Goal: Task Accomplishment & Management: Manage account settings

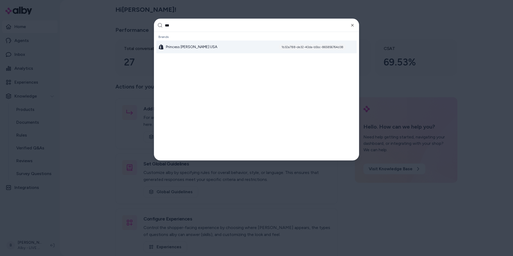
type input "****"
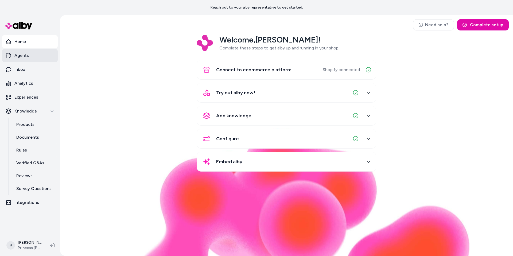
click at [18, 58] on p "Agents" at bounding box center [21, 55] width 14 height 6
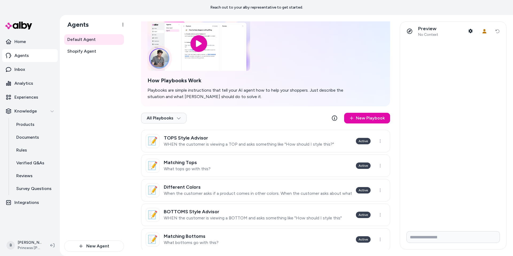
scroll to position [36, 0]
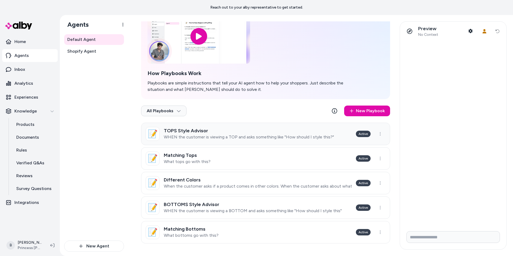
click at [226, 136] on p "WHEN the customer is viewing a TOP and asks something like "How should I style …" at bounding box center [249, 137] width 170 height 5
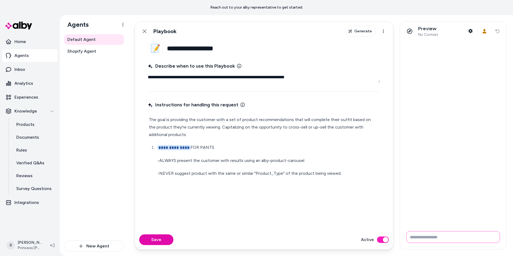
click at [424, 237] on input "Write your prompt here" at bounding box center [454, 237] width 94 height 12
click at [471, 31] on icon "button" at bounding box center [471, 31] width 4 height 4
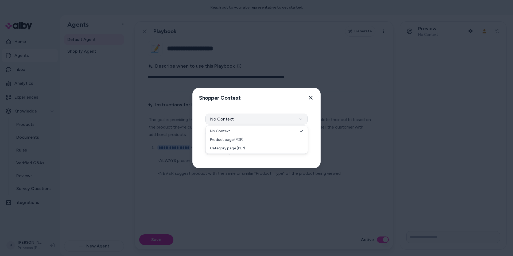
click at [246, 121] on button "No Context" at bounding box center [257, 119] width 102 height 11
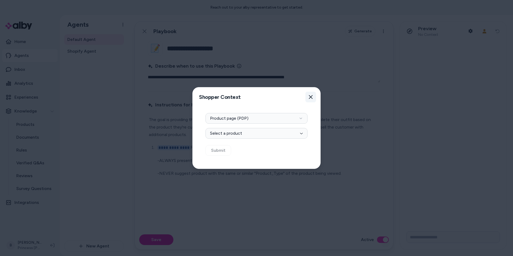
click at [312, 95] on icon "button" at bounding box center [311, 97] width 4 height 4
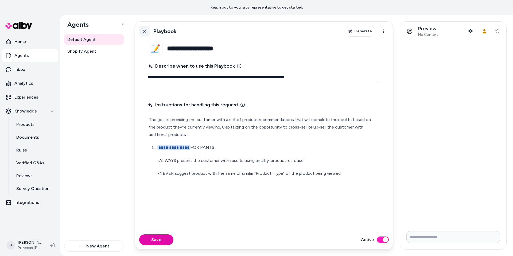
click at [144, 31] on icon at bounding box center [145, 31] width 4 height 4
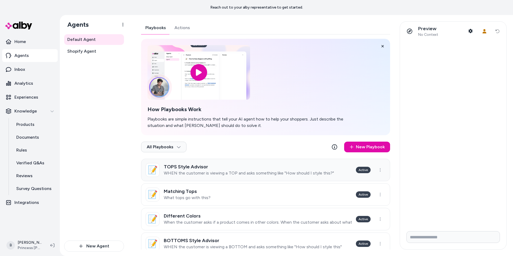
scroll to position [36, 0]
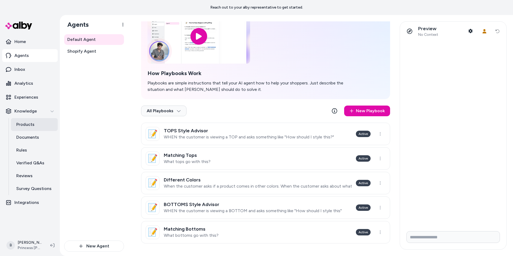
click at [22, 125] on p "Products" at bounding box center [25, 124] width 18 height 6
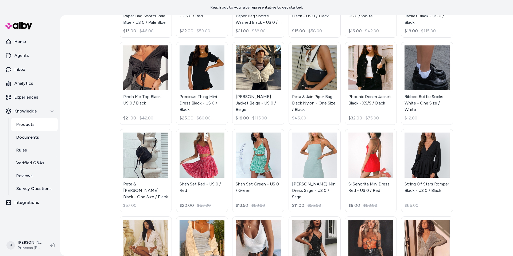
scroll to position [855, 0]
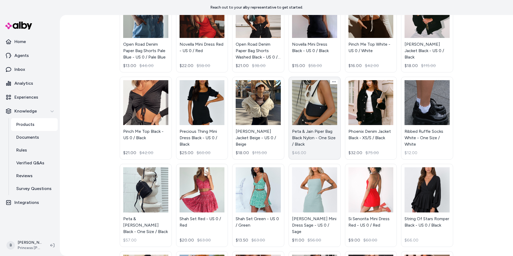
click at [301, 146] on link "Peta & Jain Piper Bag Black Nylon - One Size / Black $46.00" at bounding box center [315, 118] width 52 height 83
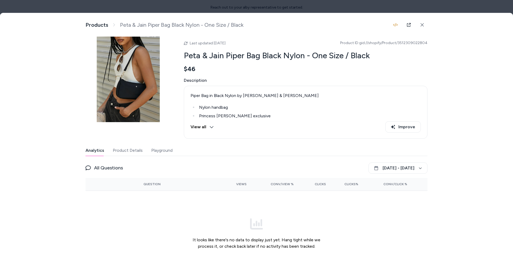
click at [128, 152] on button "Product Details" at bounding box center [128, 150] width 30 height 11
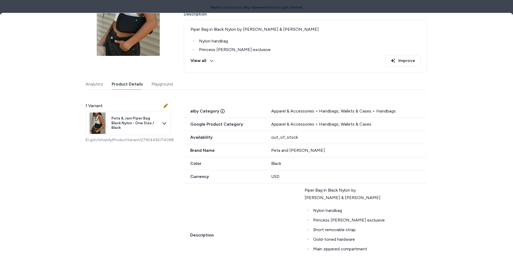
scroll to position [75, 0]
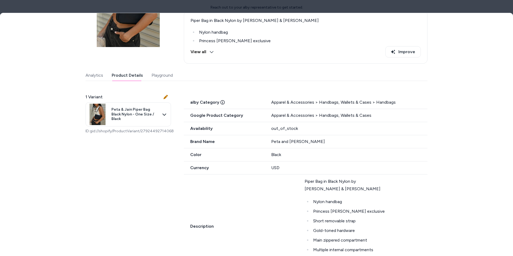
click at [276, 131] on div "out_of_stock" at bounding box center [352, 128] width 162 height 6
click at [286, 130] on div "out_of_stock" at bounding box center [352, 128] width 162 height 6
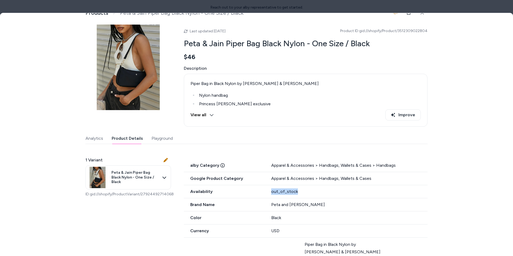
scroll to position [0, 0]
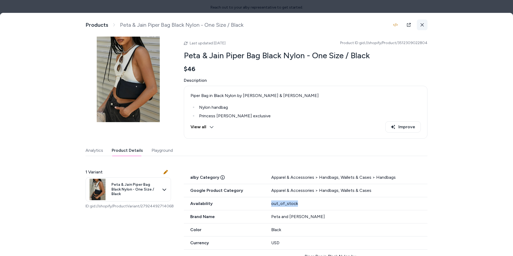
click at [423, 26] on icon at bounding box center [423, 25] width 4 height 4
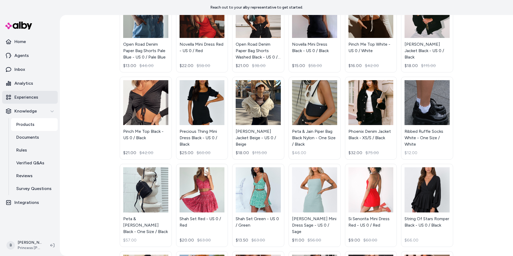
click at [23, 98] on p "Experiences" at bounding box center [26, 97] width 24 height 6
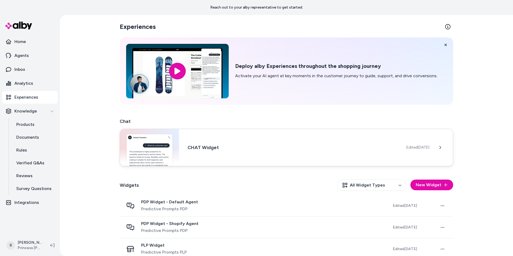
scroll to position [7, 0]
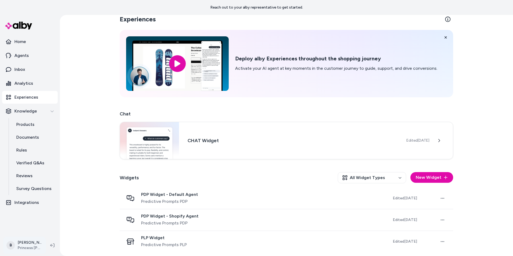
click at [35, 246] on html "Reach out to your alby representative to get started. Home Agents Inbox Analyti…" at bounding box center [256, 128] width 513 height 256
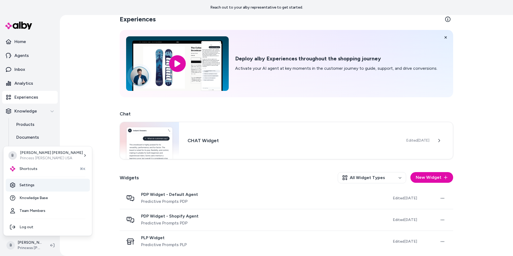
click at [27, 184] on link "Settings" at bounding box center [48, 185] width 84 height 13
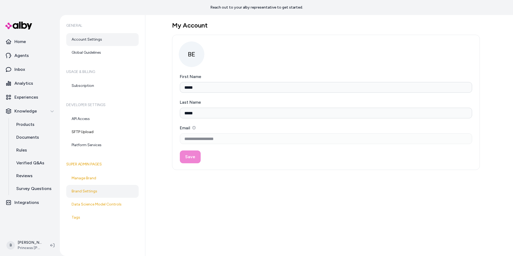
click at [85, 186] on link "Brand Settings" at bounding box center [102, 191] width 72 height 13
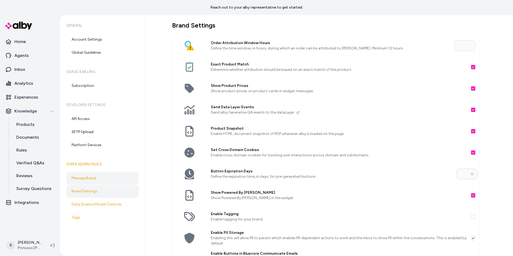
click at [95, 181] on link "Manage Brand" at bounding box center [102, 178] width 72 height 13
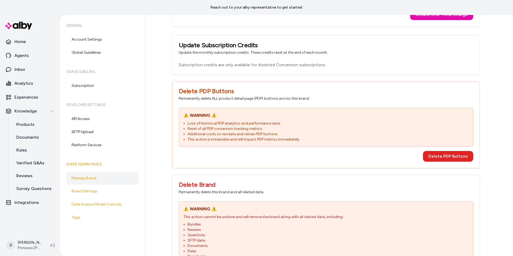
scroll to position [626, 0]
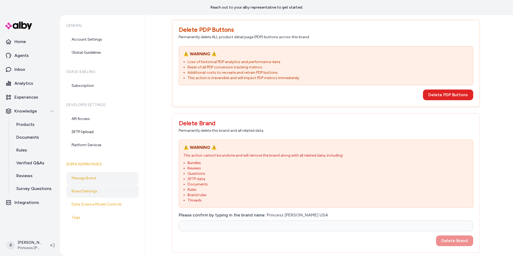
click at [92, 193] on link "Brand Settings" at bounding box center [102, 191] width 72 height 13
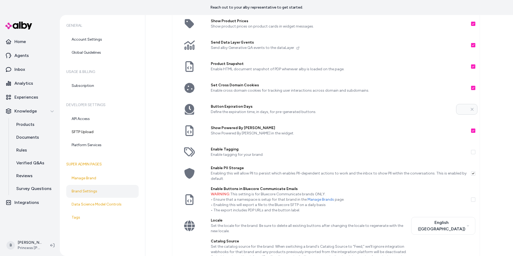
scroll to position [117, 0]
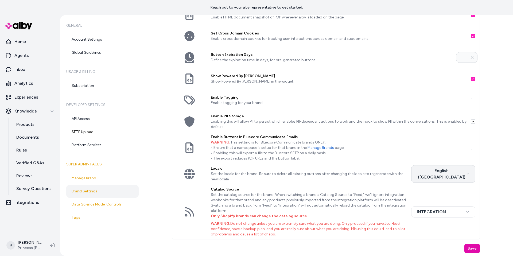
click at [470, 172] on html "Reach out to your alby representative to get started. Home Agents Inbox Analyti…" at bounding box center [256, 128] width 513 height 256
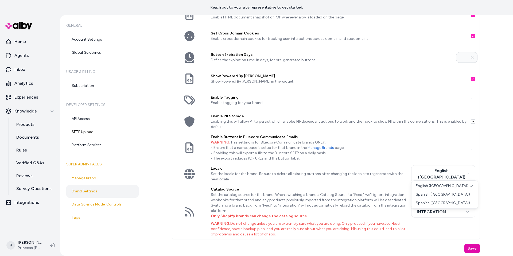
click at [490, 172] on html "Reach out to your alby representative to get started. Home Agents Inbox Analyti…" at bounding box center [256, 128] width 513 height 256
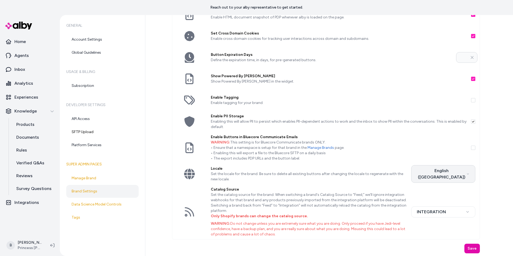
click at [450, 174] on html "Reach out to your alby representative to get started. Home Agents Inbox Analyti…" at bounding box center [256, 128] width 513 height 256
click at [393, 175] on html "Reach out to your alby representative to get started. Home Agents Inbox Analyti…" at bounding box center [256, 128] width 513 height 256
click at [168, 205] on div "Brand Settings Order Attribution Window Hours Define the time window, in hours,…" at bounding box center [329, 135] width 368 height 241
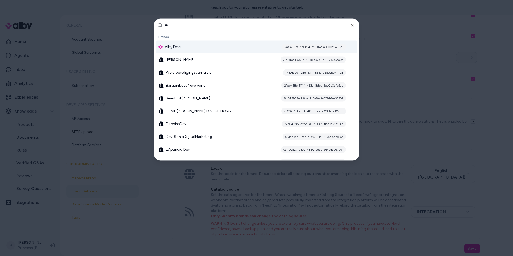
type input "***"
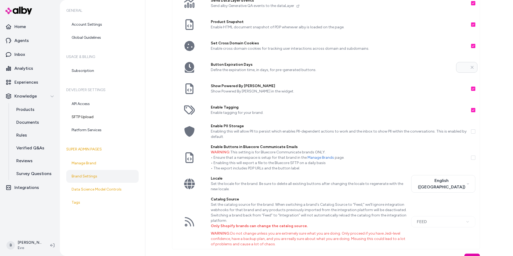
scroll to position [102, 0]
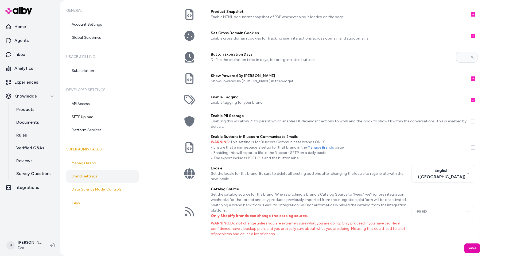
click at [469, 211] on div "**********" at bounding box center [446, 211] width 68 height 11
click at [468, 213] on div "**********" at bounding box center [446, 211] width 68 height 11
drag, startPoint x: 248, startPoint y: 215, endPoint x: 207, endPoint y: 219, distance: 41.1
click at [207, 219] on div "Catalog Source Set the catalog source for the brand. When switching a brand's C…" at bounding box center [309, 212] width 205 height 55
click at [231, 216] on b "Only Shopify brands can change the catalog source." at bounding box center [259, 216] width 97 height 5
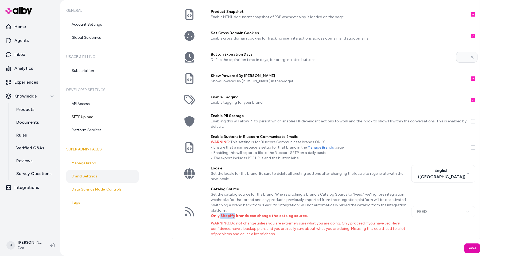
click at [231, 216] on b "Only Shopify brands can change the catalog source." at bounding box center [259, 216] width 97 height 5
